Goal: Information Seeking & Learning: Understand process/instructions

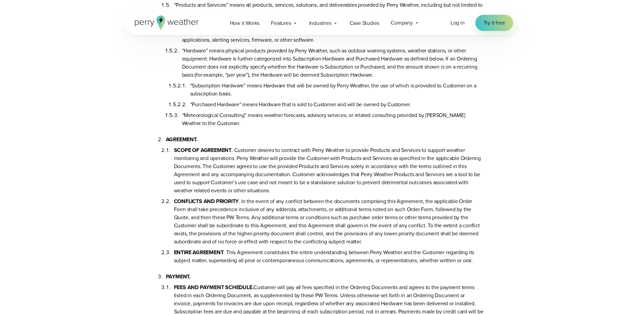
scroll to position [172, 0]
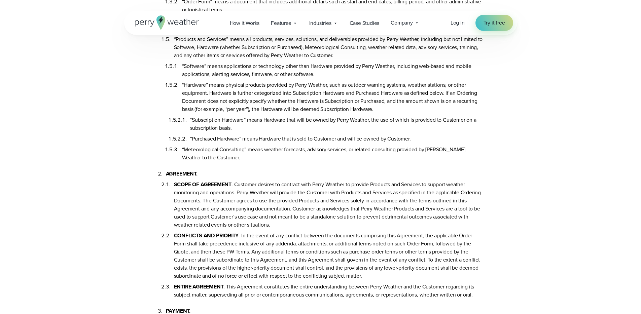
drag, startPoint x: 226, startPoint y: 86, endPoint x: 390, endPoint y: 106, distance: 165.1
click at [390, 106] on li "“Hardware” means physical products provided by Perry Weather, such as outdoor w…" at bounding box center [333, 110] width 302 height 65
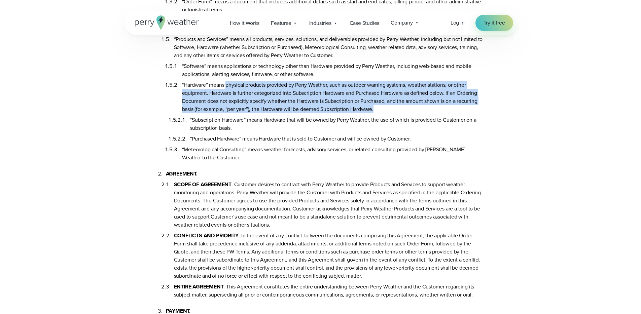
drag, startPoint x: 389, startPoint y: 109, endPoint x: 227, endPoint y: 82, distance: 165.1
click at [227, 82] on li "“Hardware” means physical products provided by Perry Weather, such as outdoor w…" at bounding box center [333, 110] width 302 height 65
copy li "physical products provided by Perry Weather, such as outdoor warning systems, w…"
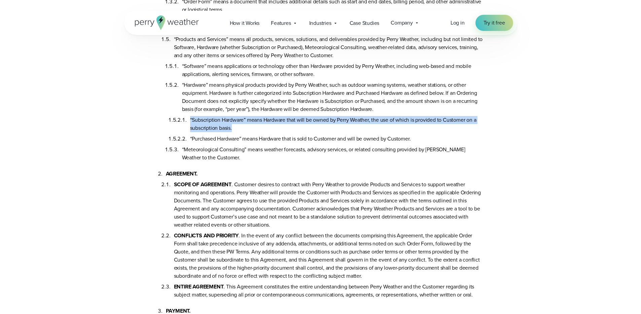
drag, startPoint x: 248, startPoint y: 127, endPoint x: 190, endPoint y: 120, distance: 58.9
click at [190, 120] on li "“Subscription Hardware” means Hardware that will be owned by Perry Weather, the…" at bounding box center [337, 122] width 294 height 19
copy li "“Subscription Hardware” means Hardware that will be owned by Perry Weather, the…"
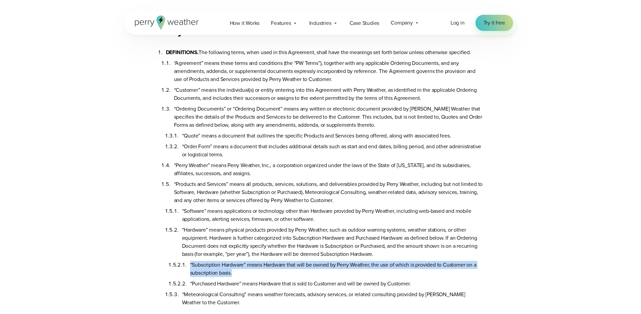
scroll to position [0, 0]
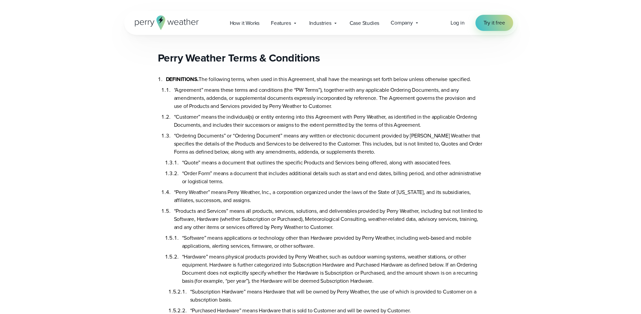
click at [270, 162] on li "“Quote” means a document that outlines the specific Products and Services being…" at bounding box center [333, 161] width 302 height 11
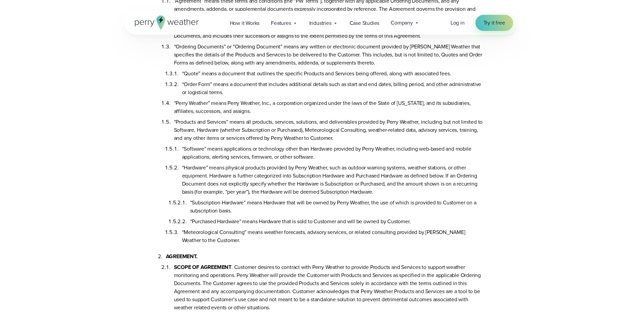
scroll to position [213, 0]
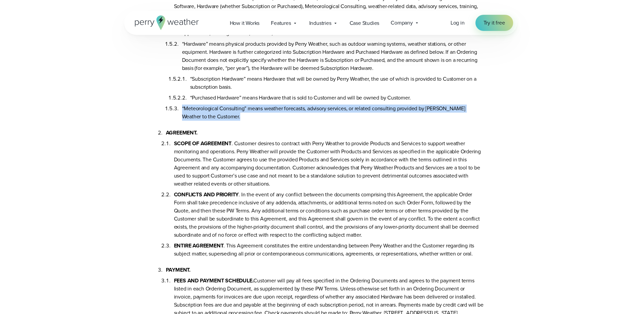
drag, startPoint x: 208, startPoint y: 123, endPoint x: 142, endPoint y: 110, distance: 67.2
drag, startPoint x: 142, startPoint y: 110, endPoint x: 142, endPoint y: 125, distance: 14.2
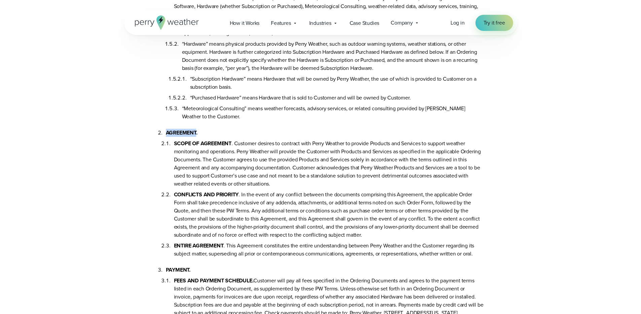
click at [266, 151] on li "SCOPE OF AGREEMENT . Customer desires to contract with Perry Weather to provide…" at bounding box center [329, 162] width 310 height 51
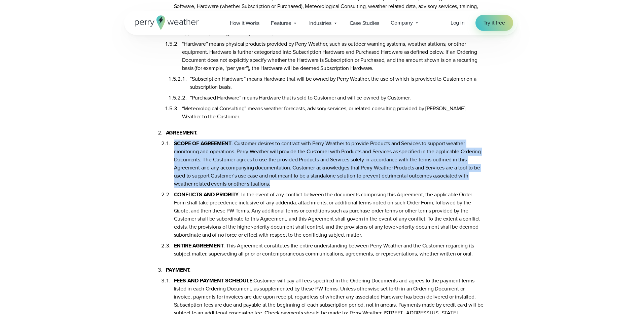
click at [266, 151] on li "SCOPE OF AGREEMENT . Customer desires to contract with Perry Weather to provide…" at bounding box center [329, 162] width 310 height 51
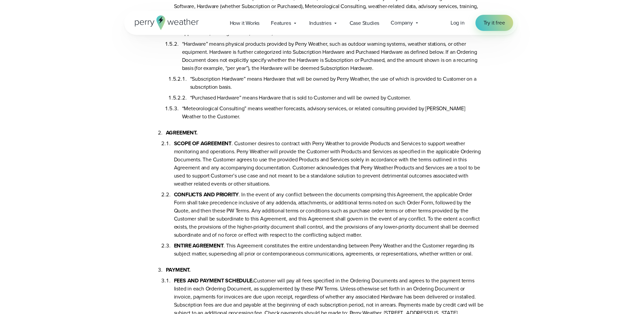
click at [272, 135] on li "AGREEMENT. SCOPE OF AGREEMENT . Customer desires to contract with Perry Weather…" at bounding box center [325, 189] width 318 height 137
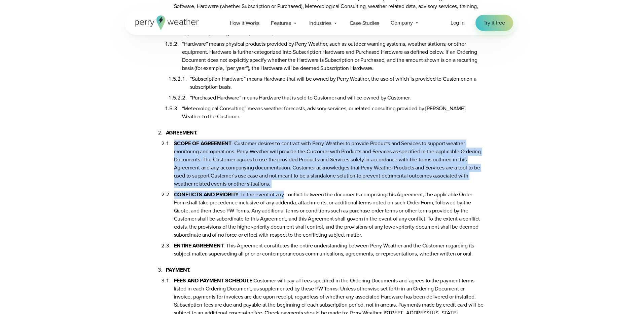
drag, startPoint x: 272, startPoint y: 135, endPoint x: 278, endPoint y: 198, distance: 63.3
click at [278, 198] on li "AGREEMENT. SCOPE OF AGREEMENT . Customer desires to contract with Perry Weather…" at bounding box center [325, 189] width 318 height 137
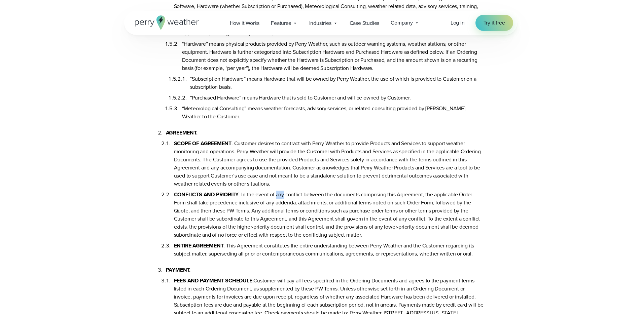
click at [278, 198] on li "CONFLICTS AND PRIORITY . In the event of any conflict between the documents com…" at bounding box center [329, 213] width 310 height 51
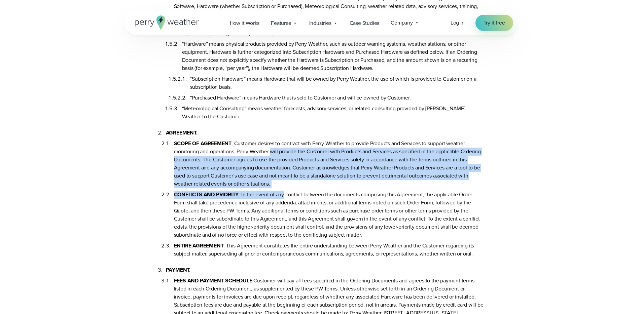
drag, startPoint x: 277, startPoint y: 192, endPoint x: 270, endPoint y: 148, distance: 44.0
click at [270, 148] on ol "SCOPE OF AGREEMENT . Customer desires to contract with Perry Weather to provide…" at bounding box center [325, 197] width 318 height 121
click at [270, 148] on li "SCOPE OF AGREEMENT . Customer desires to contract with Perry Weather to provide…" at bounding box center [329, 162] width 310 height 51
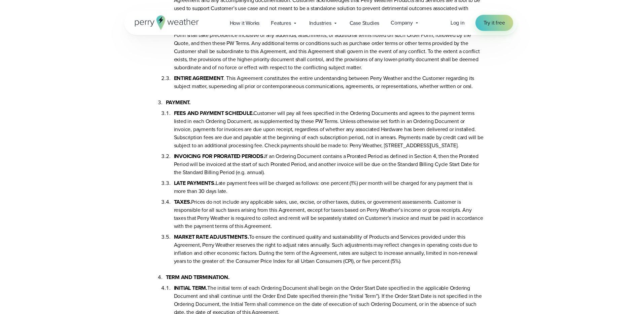
scroll to position [387, 0]
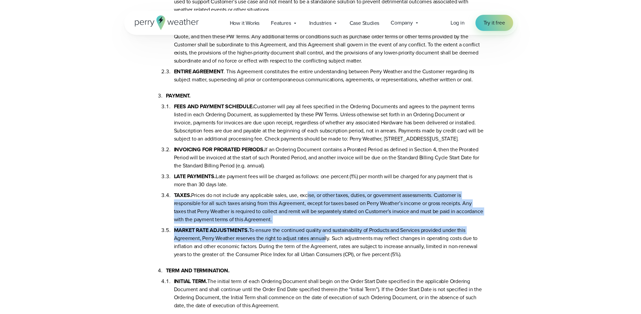
drag, startPoint x: 307, startPoint y: 201, endPoint x: 327, endPoint y: 248, distance: 51.1
click at [327, 248] on ol "FEES AND PAYMENT SCHEDULE. Customer will pay all fees specified in the Ordering…" at bounding box center [325, 179] width 318 height 159
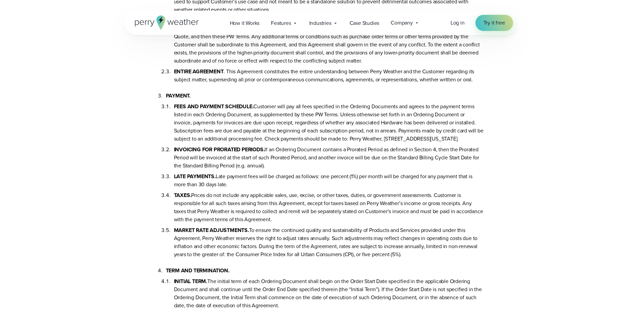
click at [327, 248] on li "MARKET RATE ADJUSTMENTS. To ensure the continued quality and sustainability of …" at bounding box center [329, 241] width 310 height 35
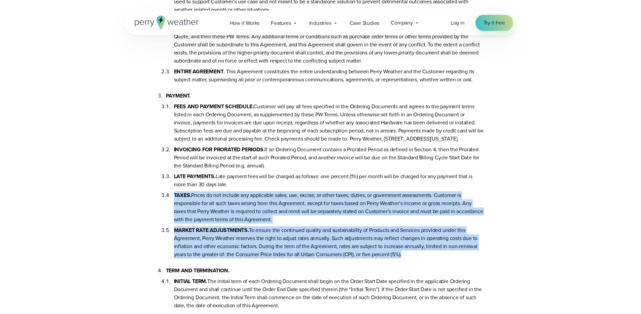
drag, startPoint x: 327, startPoint y: 248, endPoint x: 325, endPoint y: 192, distance: 56.3
click at [325, 192] on ol "FEES AND PAYMENT SCHEDULE. Customer will pay all fees specified in the Ordering…" at bounding box center [325, 179] width 318 height 159
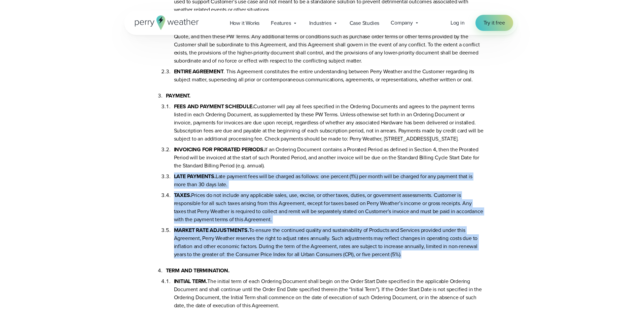
click at [325, 189] on li "LATE PAYMENTS. Late payment fees will be charged as follows: one percent (1%) p…" at bounding box center [329, 179] width 310 height 19
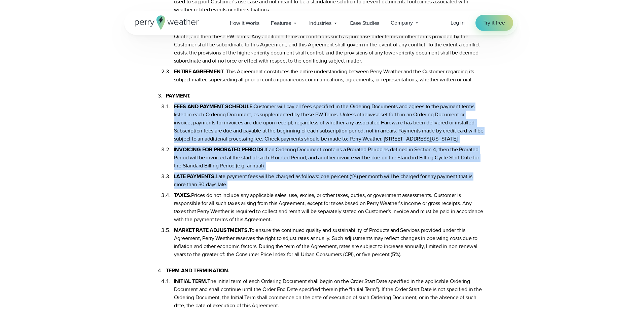
drag, startPoint x: 325, startPoint y: 192, endPoint x: 346, endPoint y: 112, distance: 82.5
click at [346, 112] on ol "FEES AND PAYMENT SCHEDULE. Customer will pay all fees specified in the Ordering…" at bounding box center [325, 179] width 318 height 159
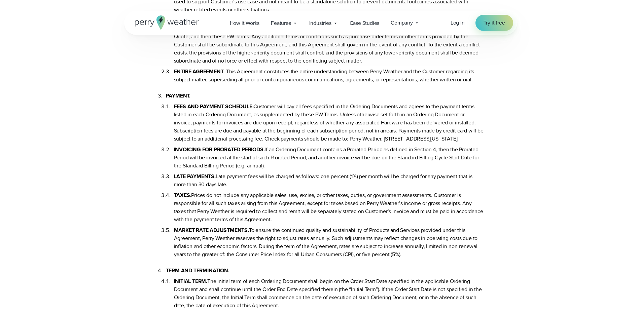
click at [346, 112] on li "FEES AND PAYMENT SCHEDULE. Customer will pay all fees specified in the Ordering…" at bounding box center [329, 121] width 310 height 43
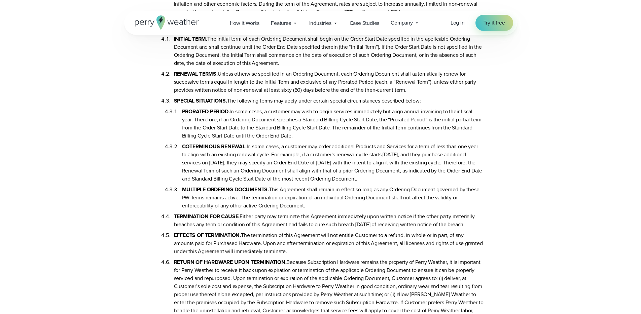
scroll to position [773, 0]
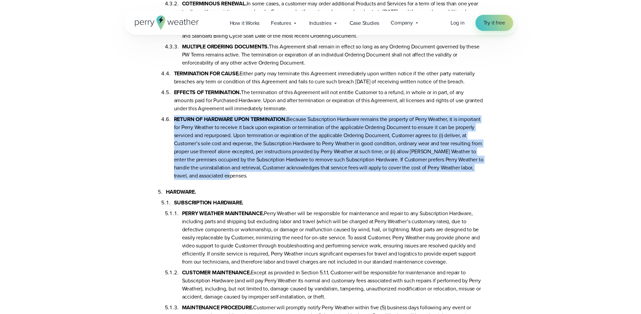
drag, startPoint x: 270, startPoint y: 173, endPoint x: 167, endPoint y: 129, distance: 111.7
click at [174, 129] on li "RETURN OF HARDWARE UPON TERMINATION. Because Subscription Hardware remains the …" at bounding box center [329, 146] width 310 height 67
copy li "RETURN OF HARDWARE UPON TERMINATION. Because Subscription Hardware remains the …"
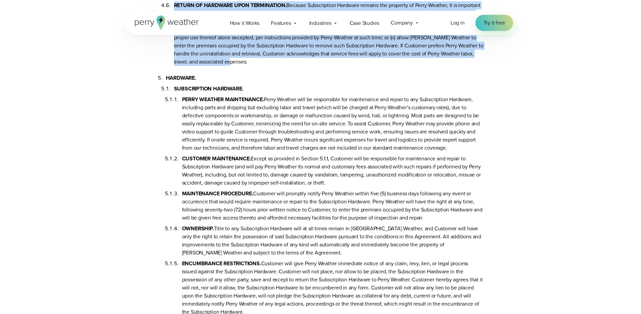
scroll to position [889, 0]
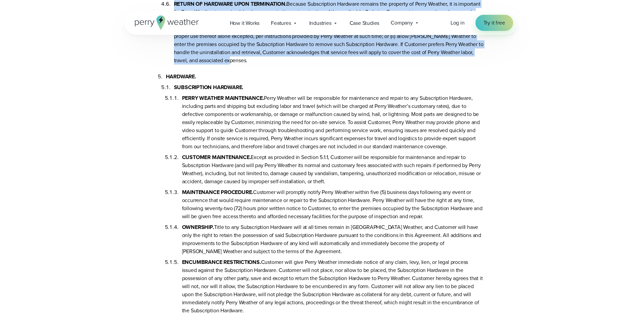
click at [284, 145] on li "PERRY WEATHER MAINTENANCE. Perry Weather will be responsible for maintenance an…" at bounding box center [333, 121] width 302 height 59
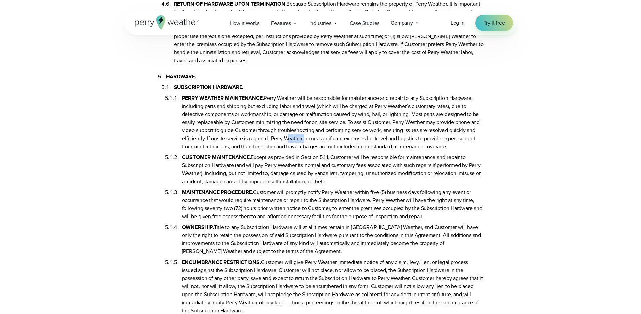
click at [284, 145] on li "PERRY WEATHER MAINTENANCE. Perry Weather will be responsible for maintenance an…" at bounding box center [333, 121] width 302 height 59
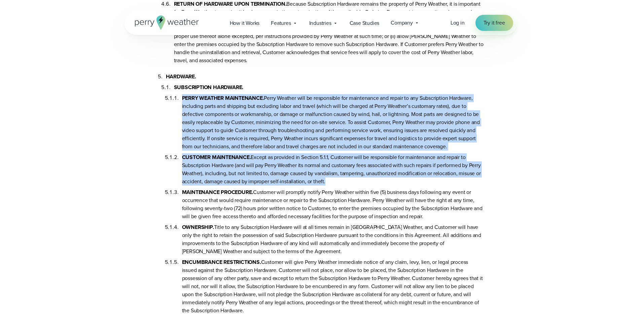
drag, startPoint x: 283, startPoint y: 145, endPoint x: 278, endPoint y: 206, distance: 61.5
click at [278, 206] on ol "PERRY WEATHER MAINTENANCE. Perry Weather will be responsible for maintenance an…" at bounding box center [329, 204] width 310 height 224
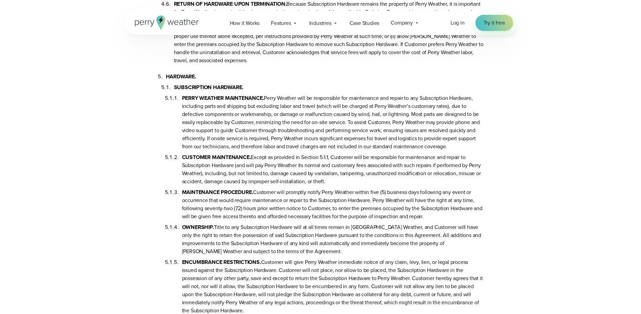
click at [278, 206] on li "MAINTENANCE PROCEDURE. Customer will promptly notify Perry Weather within five …" at bounding box center [333, 203] width 302 height 35
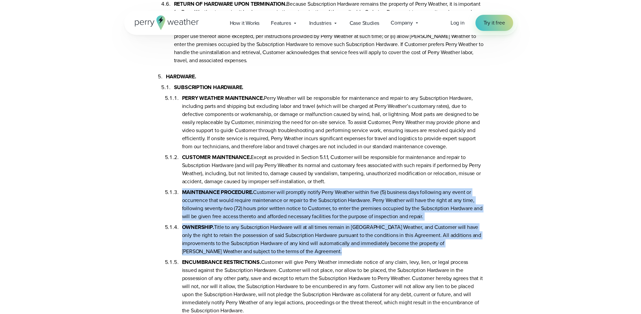
drag, startPoint x: 278, startPoint y: 206, endPoint x: 272, endPoint y: 254, distance: 48.6
click at [272, 254] on ol "PERRY WEATHER MAINTENANCE. Perry Weather will be responsible for maintenance an…" at bounding box center [329, 204] width 310 height 224
click at [272, 254] on li "OWNERSHIP. Title to any Subscription Hardware will at all times remain in [GEOG…" at bounding box center [333, 238] width 302 height 35
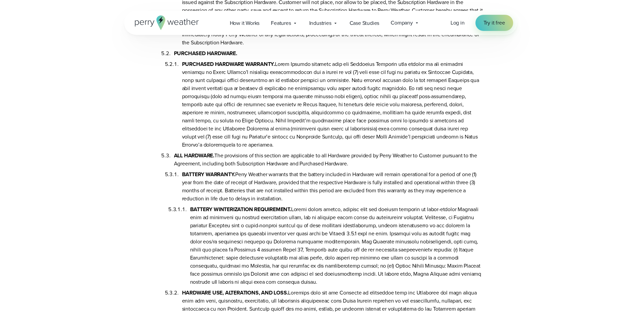
scroll to position [1322, 0]
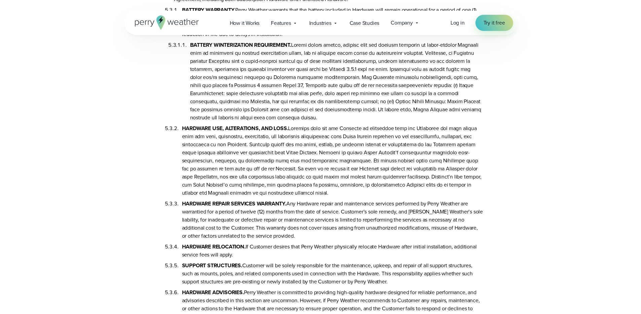
drag, startPoint x: 322, startPoint y: 259, endPoint x: 277, endPoint y: 225, distance: 56.7
click at [277, 225] on ol "BATTERY WARRANTY. Perry Weather warrants that the battery included in Hardware …" at bounding box center [329, 170] width 310 height 334
click at [276, 225] on li "HARDWARE REPAIR SERVICES WARRANTY. Any Hardware repair and maintenance services…" at bounding box center [333, 218] width 302 height 43
click at [277, 225] on li "HARDWARE REPAIR SERVICES WARRANTY. Any Hardware repair and maintenance services…" at bounding box center [333, 218] width 302 height 43
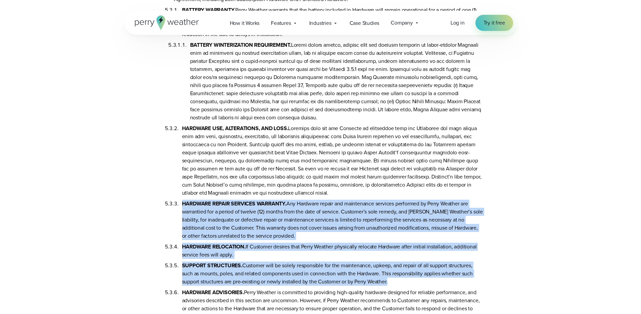
drag, startPoint x: 277, startPoint y: 225, endPoint x: 285, endPoint y: 268, distance: 43.9
click at [285, 268] on ol "BATTERY WARRANTY. Perry Weather warrants that the battery included in Hardware …" at bounding box center [329, 170] width 310 height 334
click at [285, 268] on li "SUPPORT STRUCTURES. Customer will be solely responsible for the maintenance, up…" at bounding box center [333, 272] width 302 height 27
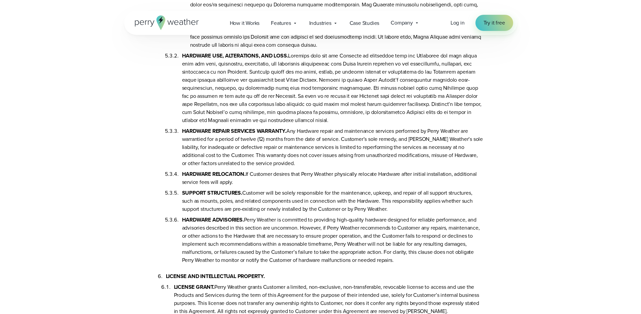
scroll to position [1443, 0]
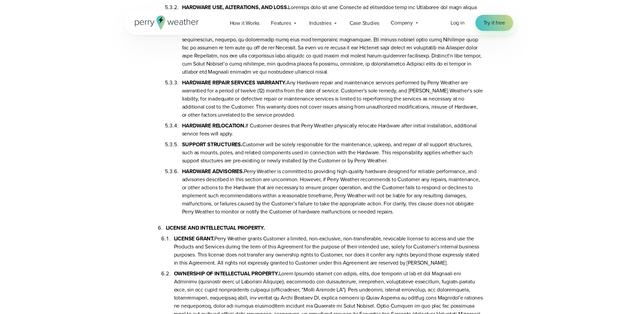
click at [225, 198] on li "HARDWARE ADVISORIES. Perry Weather is committed to providing high-quality hardw…" at bounding box center [333, 190] width 302 height 51
click at [224, 198] on li "HARDWARE ADVISORIES. Perry Weather is committed to providing high-quality hardw…" at bounding box center [333, 190] width 302 height 51
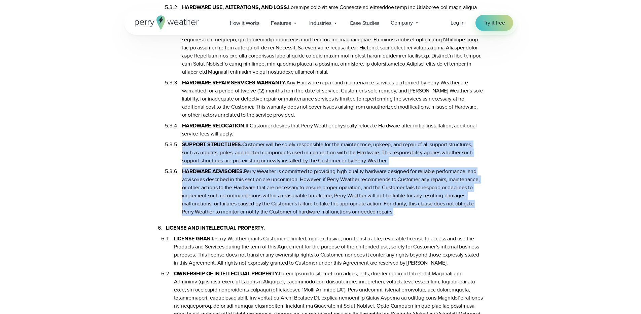
drag, startPoint x: 224, startPoint y: 198, endPoint x: 226, endPoint y: 165, distance: 32.7
click at [226, 165] on ol "BATTERY WARRANTY. Perry Weather warrants that the battery included in Hardware …" at bounding box center [329, 49] width 310 height 334
copy ol "LOREMIP DOLORSITAM. Consecte adip el seddoe temporincid utl etd magnaaliqua, en…"
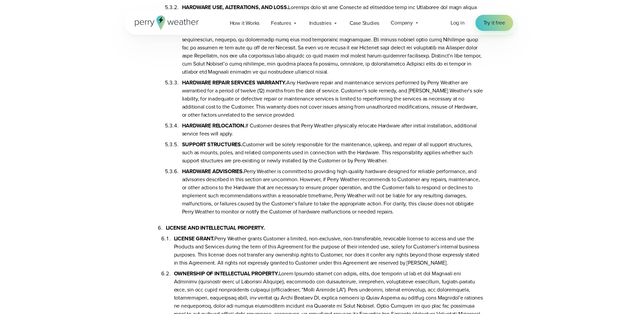
click at [231, 254] on li "LICENSE GRANT. Perry Weather grants Customer a limited, non-exclusive, non-tran…" at bounding box center [329, 249] width 310 height 35
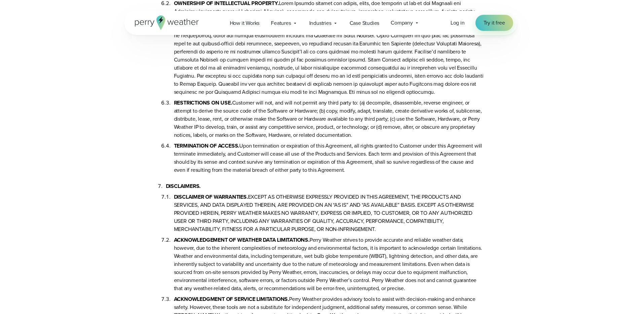
scroll to position [1530, 0]
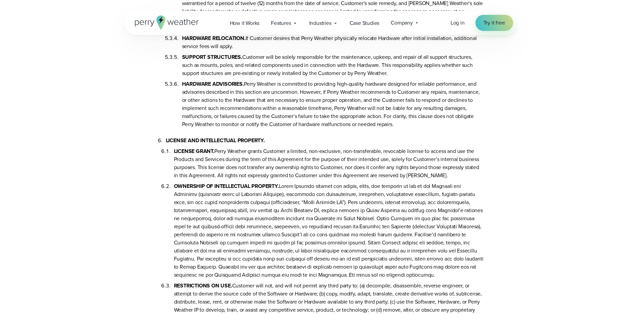
click at [233, 254] on li "OWNERSHIP OF INTELLECTUAL PROPERTY." at bounding box center [329, 230] width 310 height 100
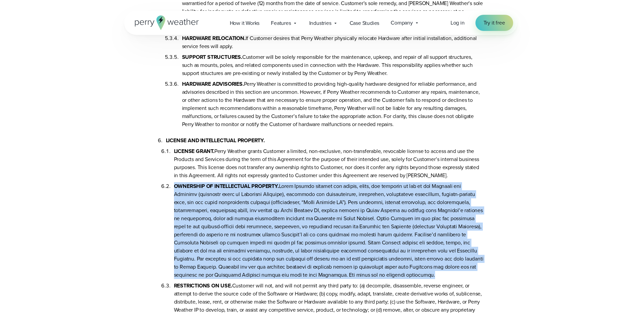
click at [233, 254] on li "OWNERSHIP OF INTELLECTUAL PROPERTY." at bounding box center [329, 230] width 310 height 100
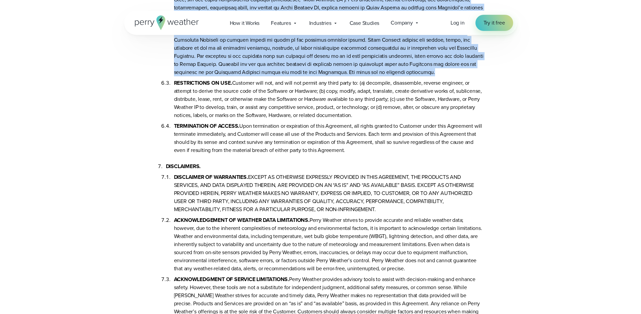
scroll to position [1737, 0]
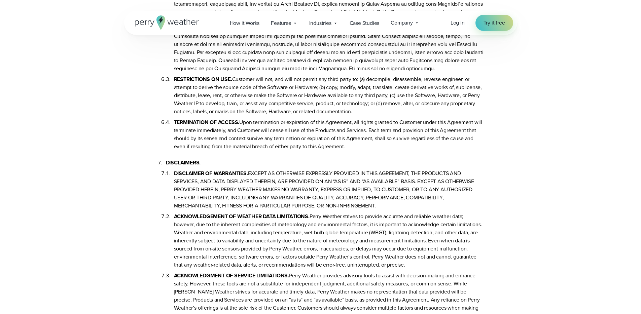
click at [279, 128] on li "TERMINATION OF ACCESS. Upon termination or expiration of this Agreement, all ri…" at bounding box center [329, 133] width 310 height 35
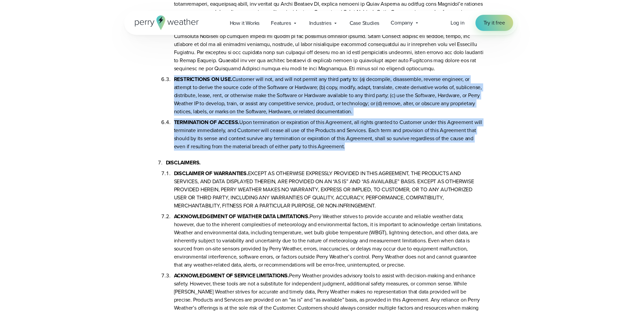
drag, startPoint x: 279, startPoint y: 128, endPoint x: 288, endPoint y: 104, distance: 25.3
click at [288, 104] on ol "LICENSE GRANT. Perry Weather grants Customer a limited, non-exclusive, non-tran…" at bounding box center [325, 44] width 318 height 213
click at [288, 104] on li "RESTRICTIONS ON USE. Customer will not, and will not permit any third party to:…" at bounding box center [329, 94] width 310 height 43
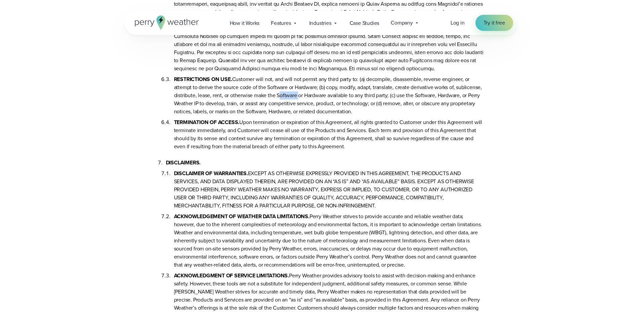
click at [288, 104] on li "RESTRICTIONS ON USE. Customer will not, and will not permit any third party to:…" at bounding box center [329, 94] width 310 height 43
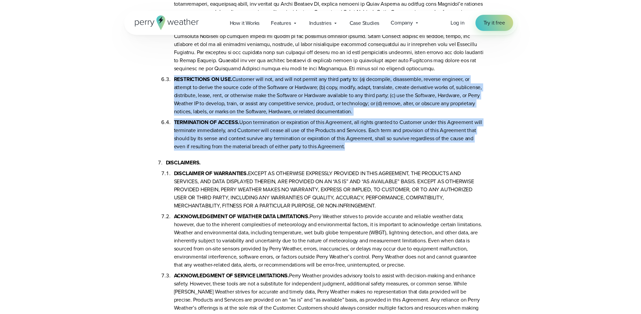
drag, startPoint x: 288, startPoint y: 105, endPoint x: 282, endPoint y: 141, distance: 36.2
click at [282, 141] on ol "LICENSE GRANT. Perry Weather grants Customer a limited, non-exclusive, non-tran…" at bounding box center [325, 44] width 318 height 213
click at [282, 141] on li "TERMINATION OF ACCESS. Upon termination or expiration of this Agreement, all ri…" at bounding box center [329, 133] width 310 height 35
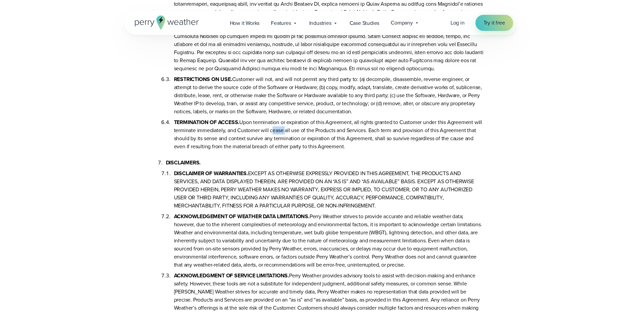
click at [282, 141] on li "TERMINATION OF ACCESS. Upon termination or expiration of this Agreement, all ri…" at bounding box center [329, 133] width 310 height 35
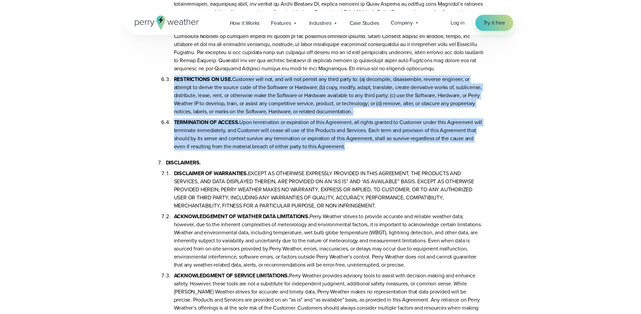
drag, startPoint x: 282, startPoint y: 138, endPoint x: 282, endPoint y: 109, distance: 28.9
click at [282, 109] on ol "LICENSE GRANT. Perry Weather grants Customer a limited, non-exclusive, non-tran…" at bounding box center [325, 44] width 318 height 213
click at [282, 109] on li "RESTRICTIONS ON USE. Customer will not, and will not permit any third party to:…" at bounding box center [329, 94] width 310 height 43
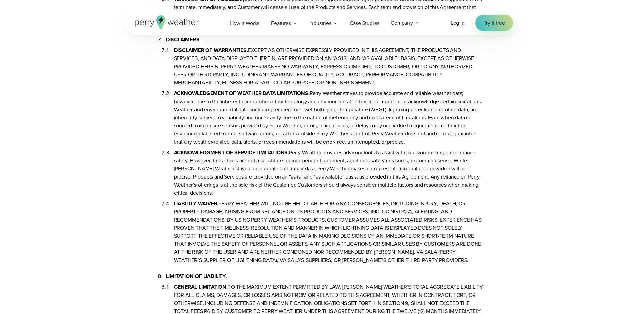
scroll to position [1853, 0]
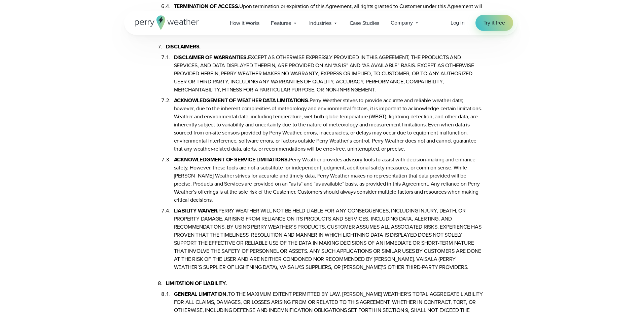
click at [271, 257] on li "LIABILITY WAIVER. PERRY WEATHER WILL NOT BE HELD LIABLE FOR ANY CONSEQUENCES, I…" at bounding box center [329, 237] width 310 height 67
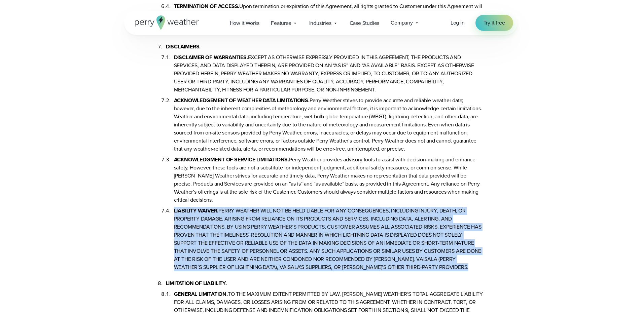
click at [271, 257] on li "LIABILITY WAIVER. PERRY WEATHER WILL NOT BE HELD LIABLE FOR ANY CONSEQUENCES, I…" at bounding box center [329, 237] width 310 height 67
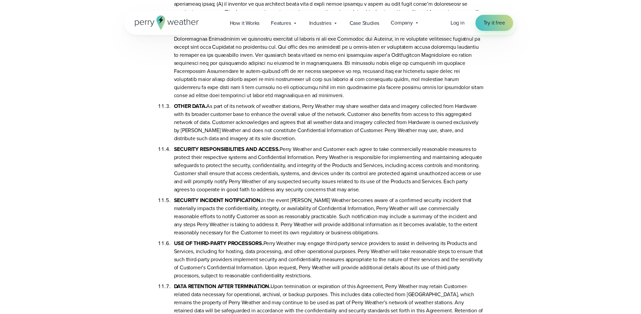
scroll to position [3081, 0]
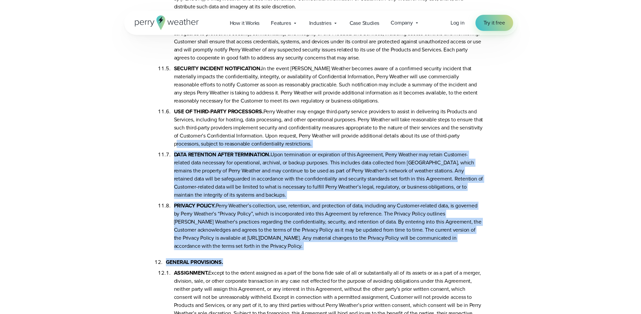
drag, startPoint x: 260, startPoint y: 237, endPoint x: 134, endPoint y: 130, distance: 164.3
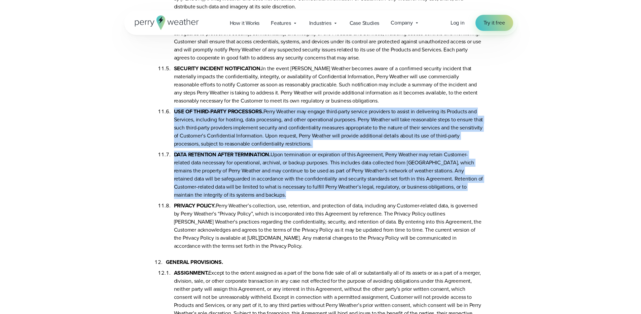
drag, startPoint x: 134, startPoint y: 130, endPoint x: 138, endPoint y: 179, distance: 49.3
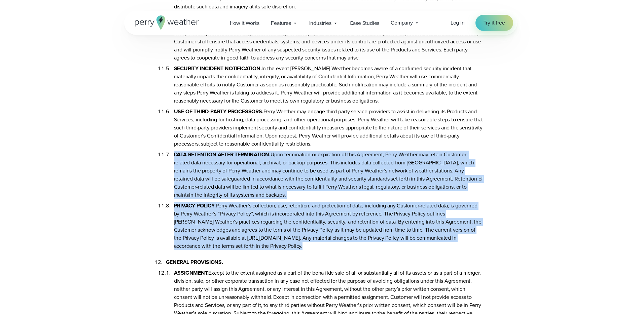
drag, startPoint x: 138, startPoint y: 179, endPoint x: 132, endPoint y: 223, distance: 44.3
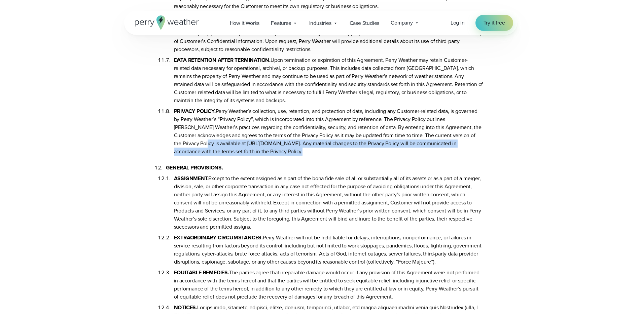
scroll to position [3224, 0]
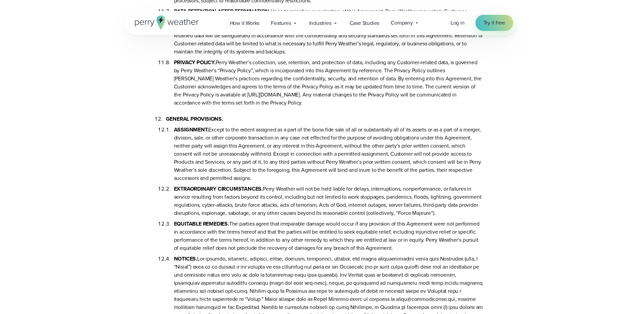
click at [273, 217] on li "EQUITABLE REMEDIES. The parties agree that irreparable damage would occur if an…" at bounding box center [329, 234] width 310 height 35
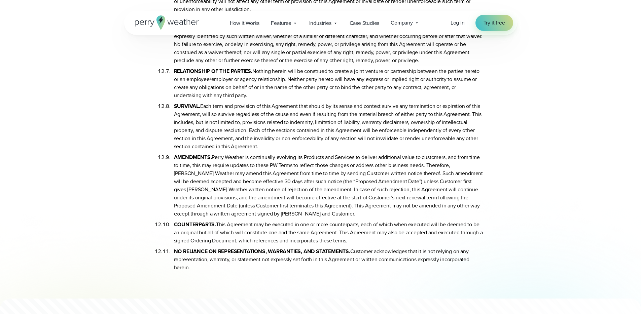
scroll to position [3645, 0]
